Goal: Transaction & Acquisition: Subscribe to service/newsletter

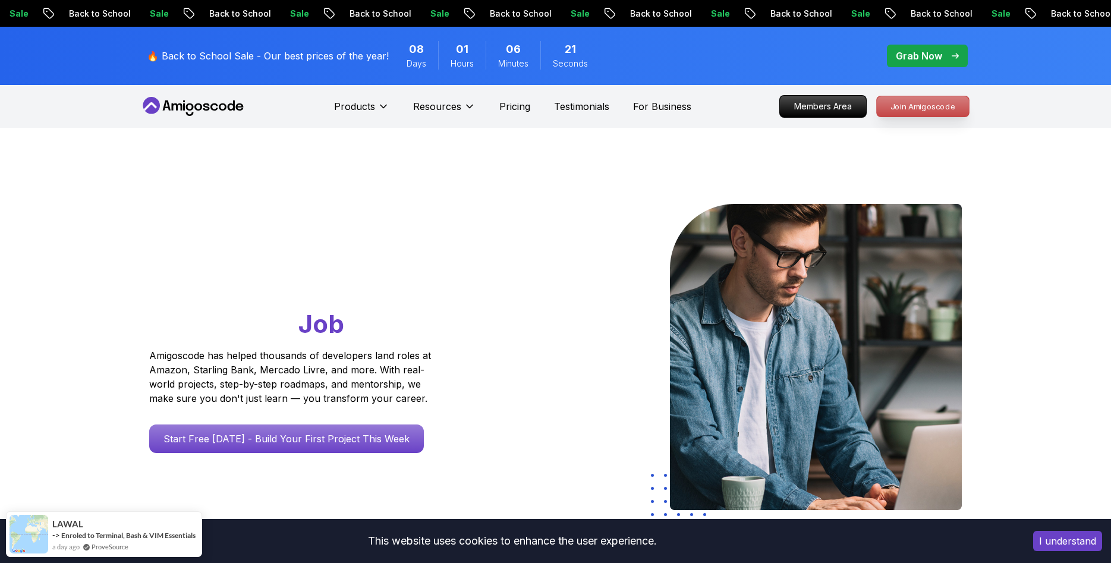
click at [906, 112] on p "Join Amigoscode" at bounding box center [923, 106] width 92 height 20
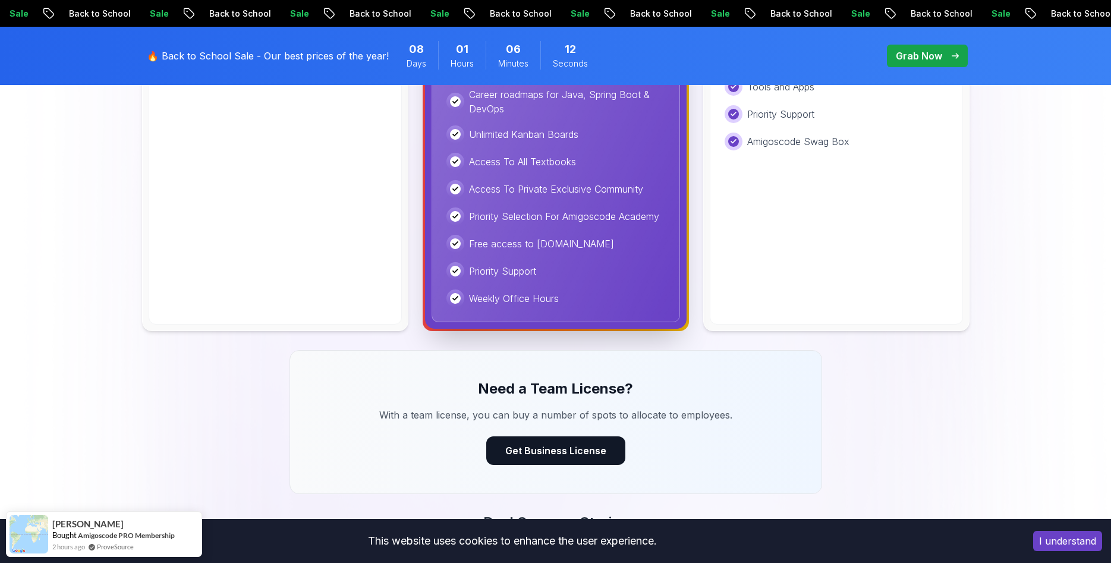
scroll to position [364, 0]
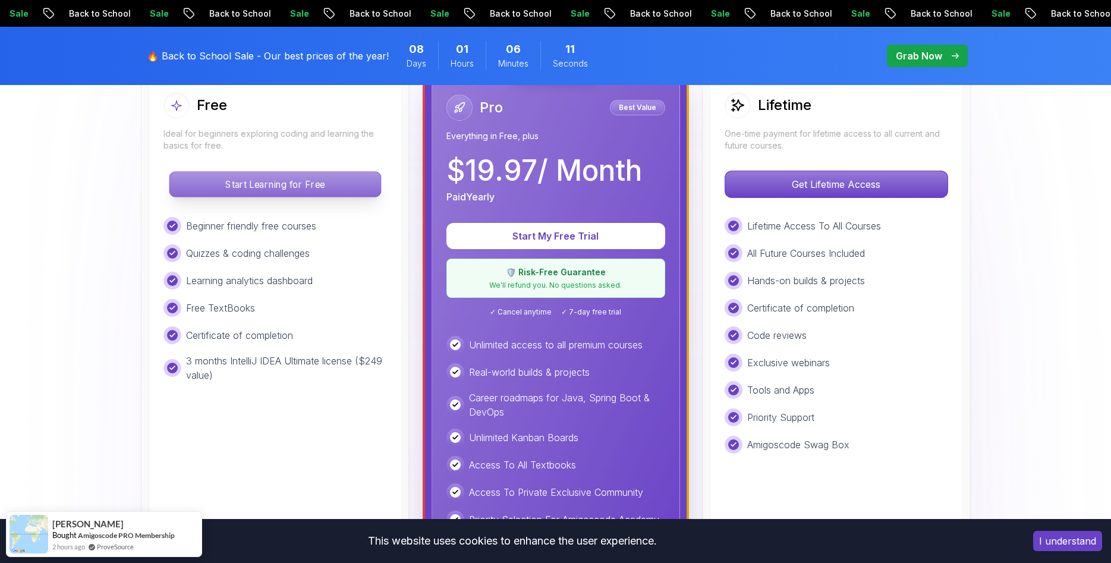
click at [285, 187] on p "Start Learning for Free" at bounding box center [274, 184] width 211 height 25
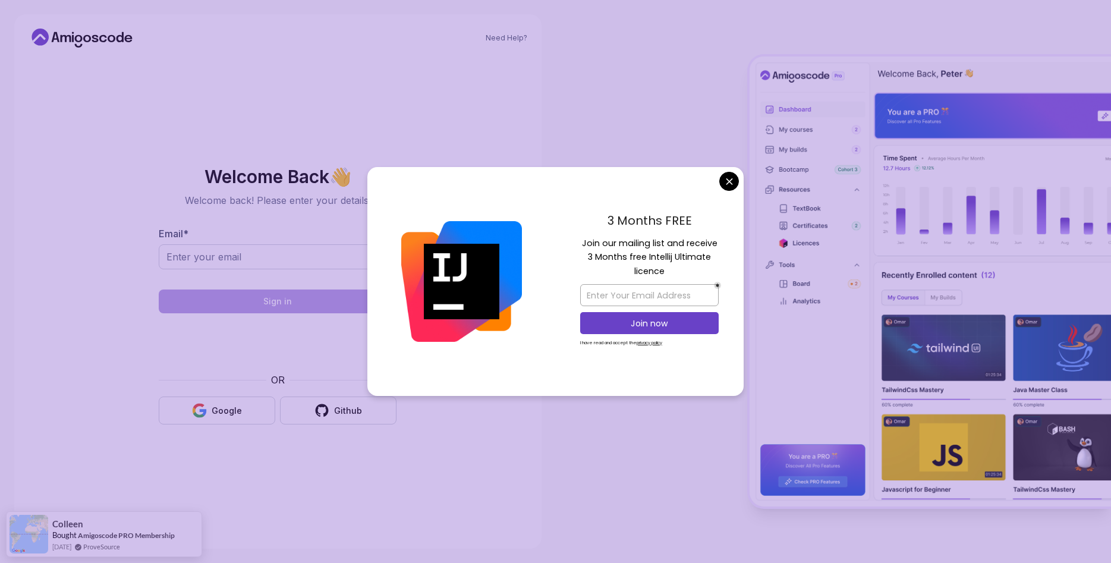
click at [731, 181] on body "Need Help? Welcome Back 👋 Welcome back! Please enter your details. Email * Sign…" at bounding box center [555, 281] width 1111 height 563
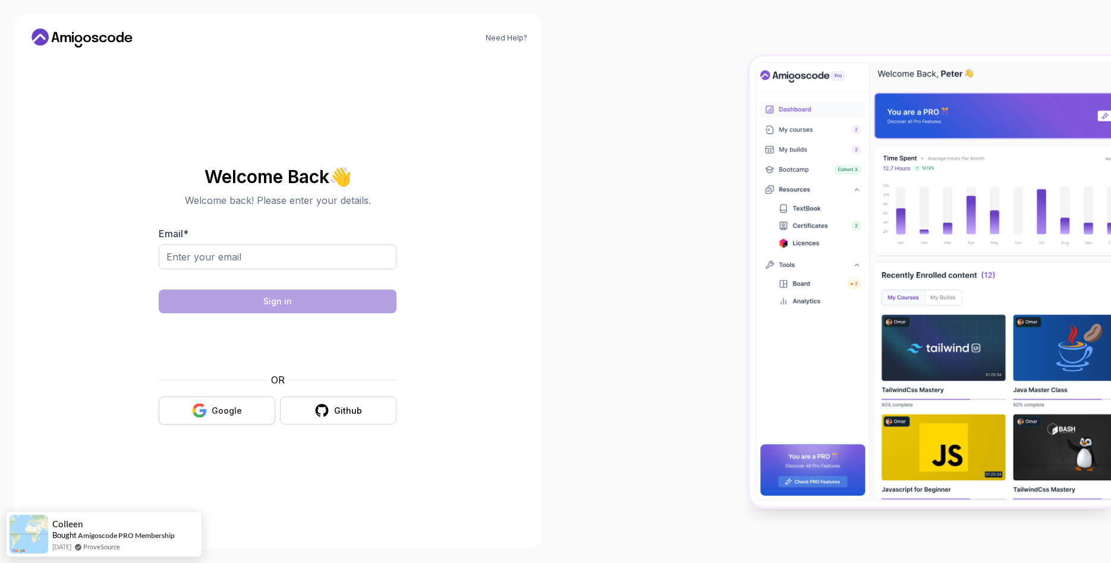
click at [233, 410] on div "Google" at bounding box center [227, 411] width 30 height 12
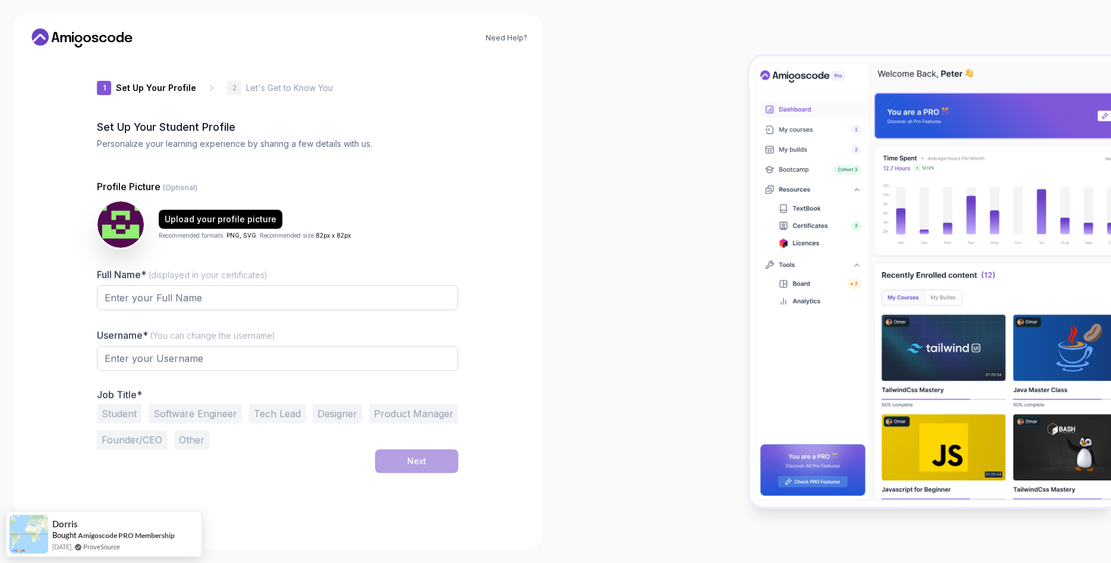
type input "fiercerabbit13273"
